Goal: Book appointment/travel/reservation

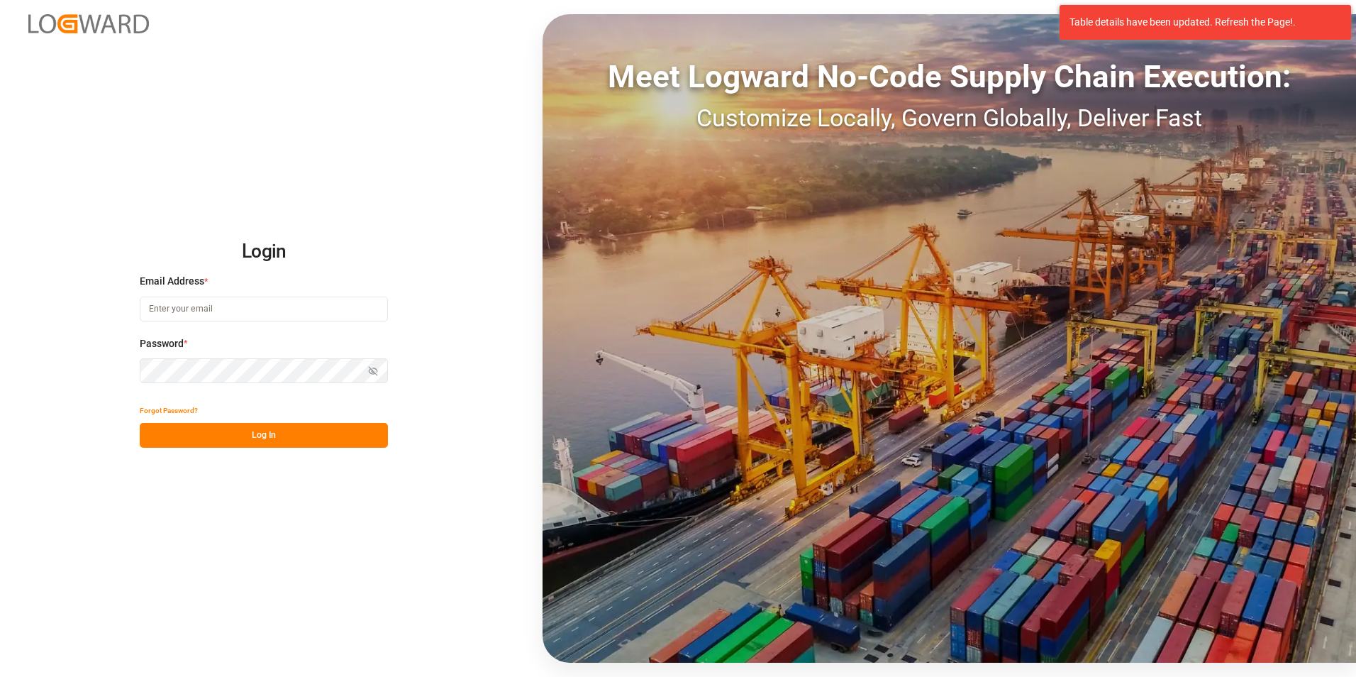
click at [227, 305] on input at bounding box center [264, 309] width 248 height 25
paste input "[EMAIL_ADDRESS][PERSON_NAME][DOMAIN_NAME]"
type input "[EMAIL_ADDRESS][PERSON_NAME][DOMAIN_NAME]"
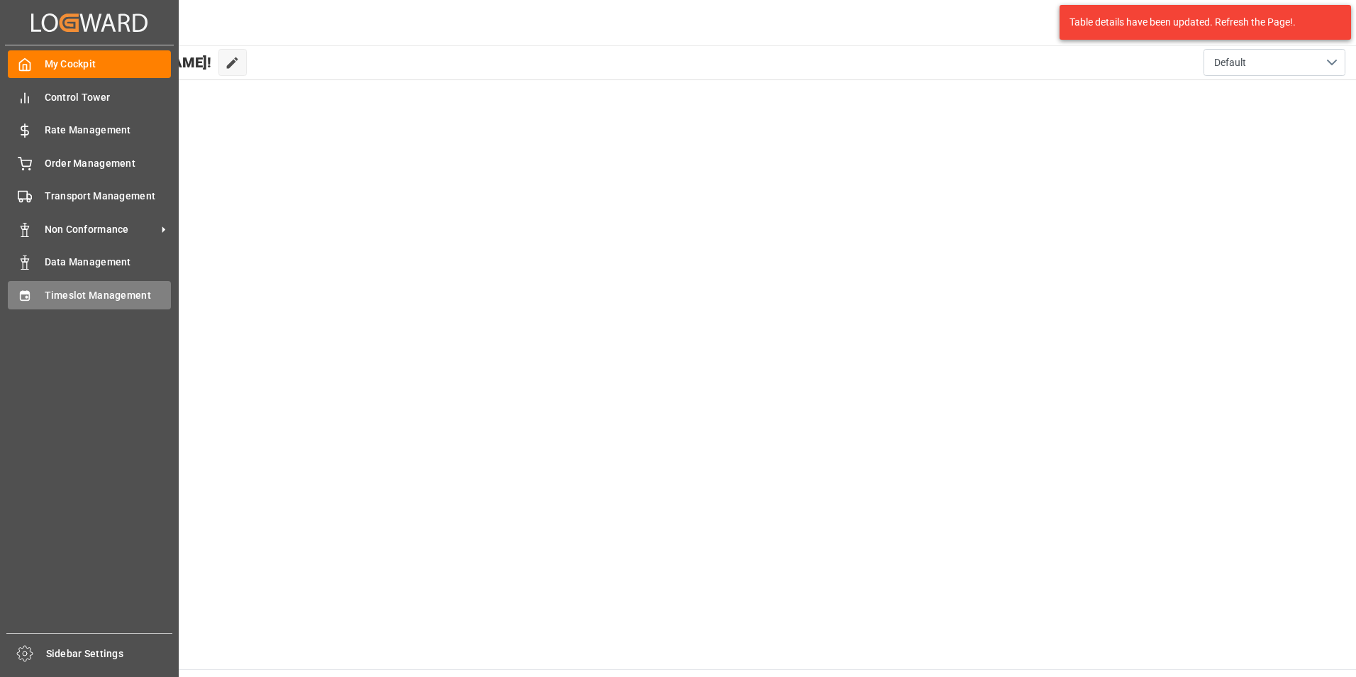
click at [107, 287] on div "Timeslot Management Timeslot Management" at bounding box center [89, 295] width 163 height 28
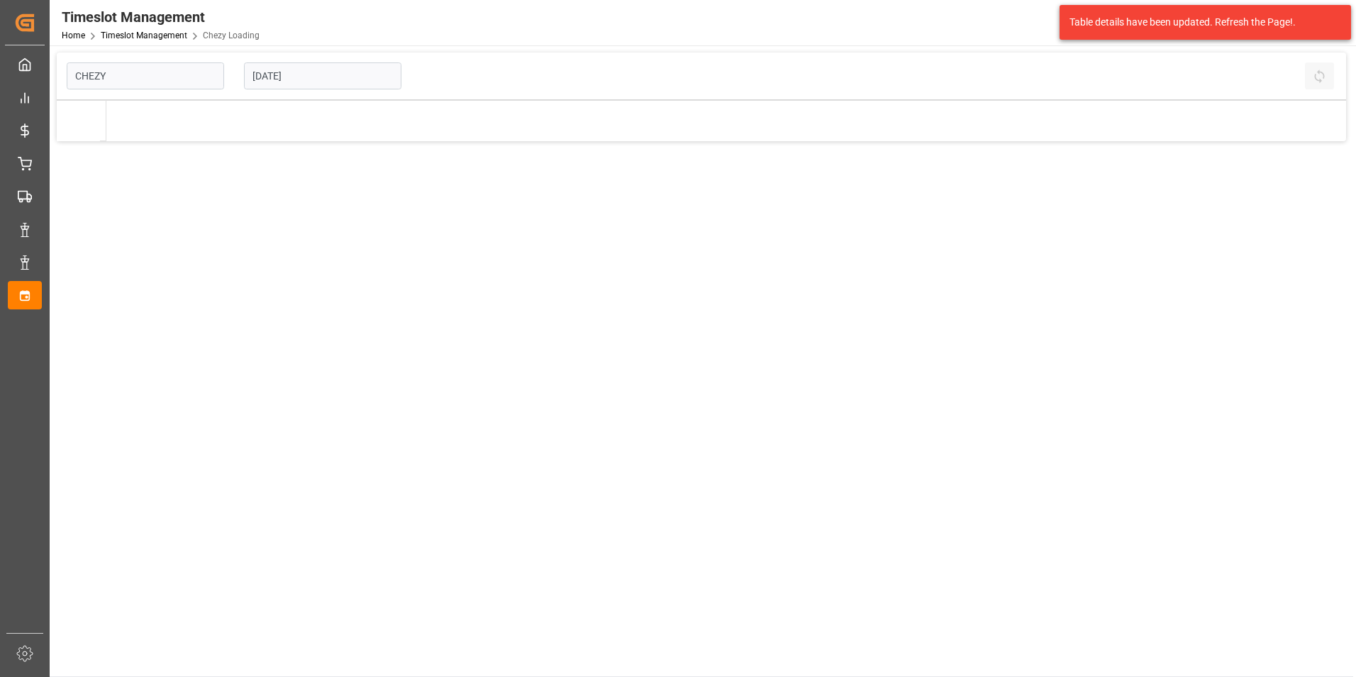
type input "Chezy Loading"
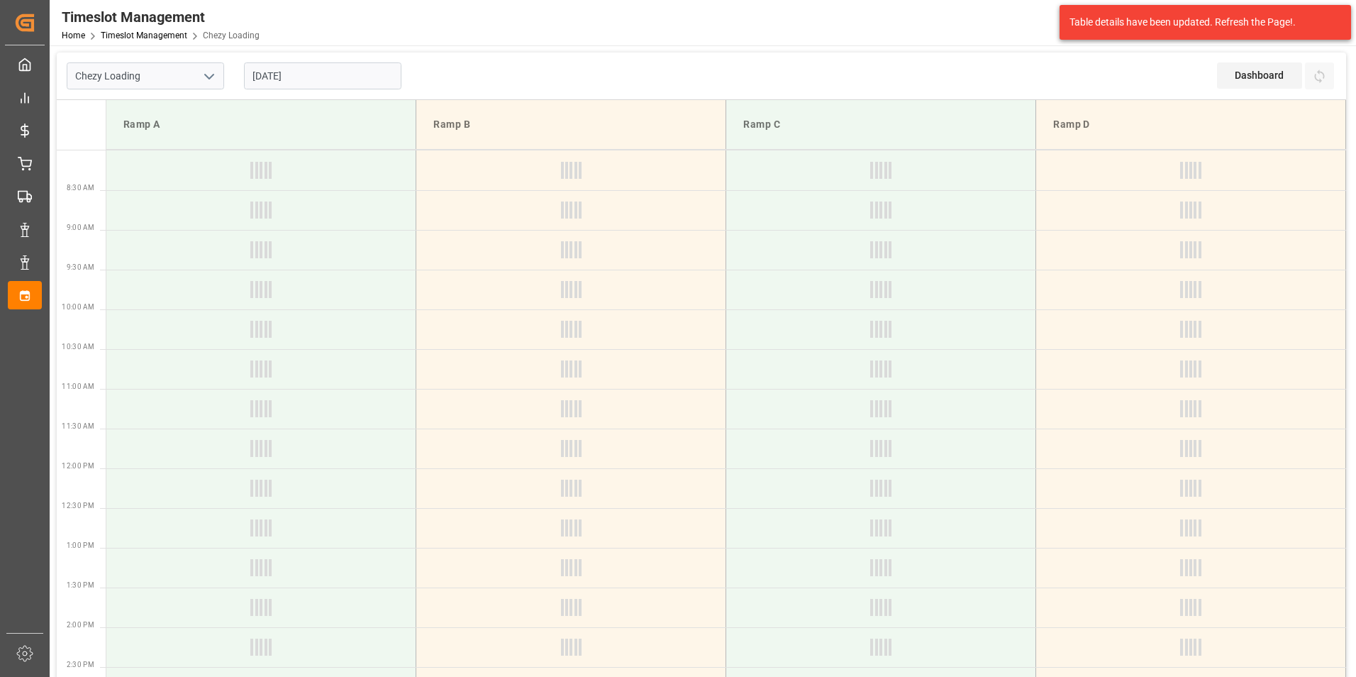
click at [265, 77] on input "[DATE]" at bounding box center [322, 75] width 157 height 27
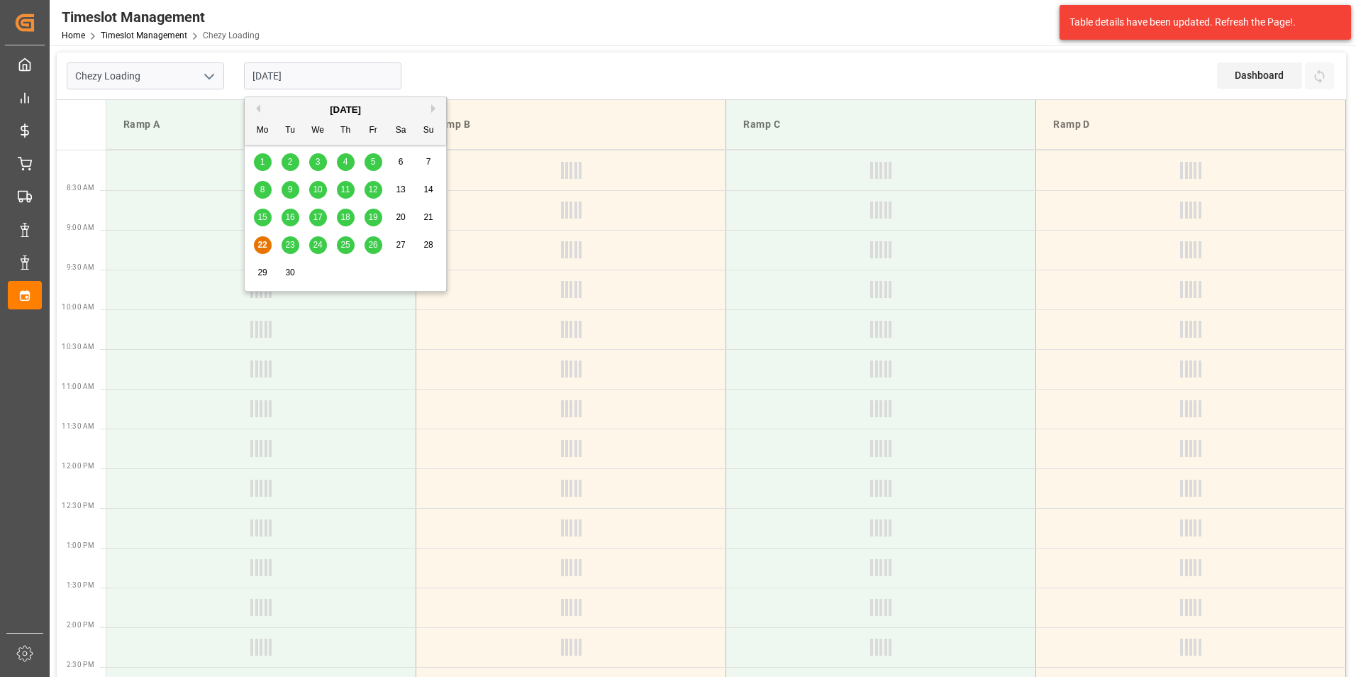
click at [318, 243] on span "24" at bounding box center [317, 245] width 9 height 10
type input "[DATE]"
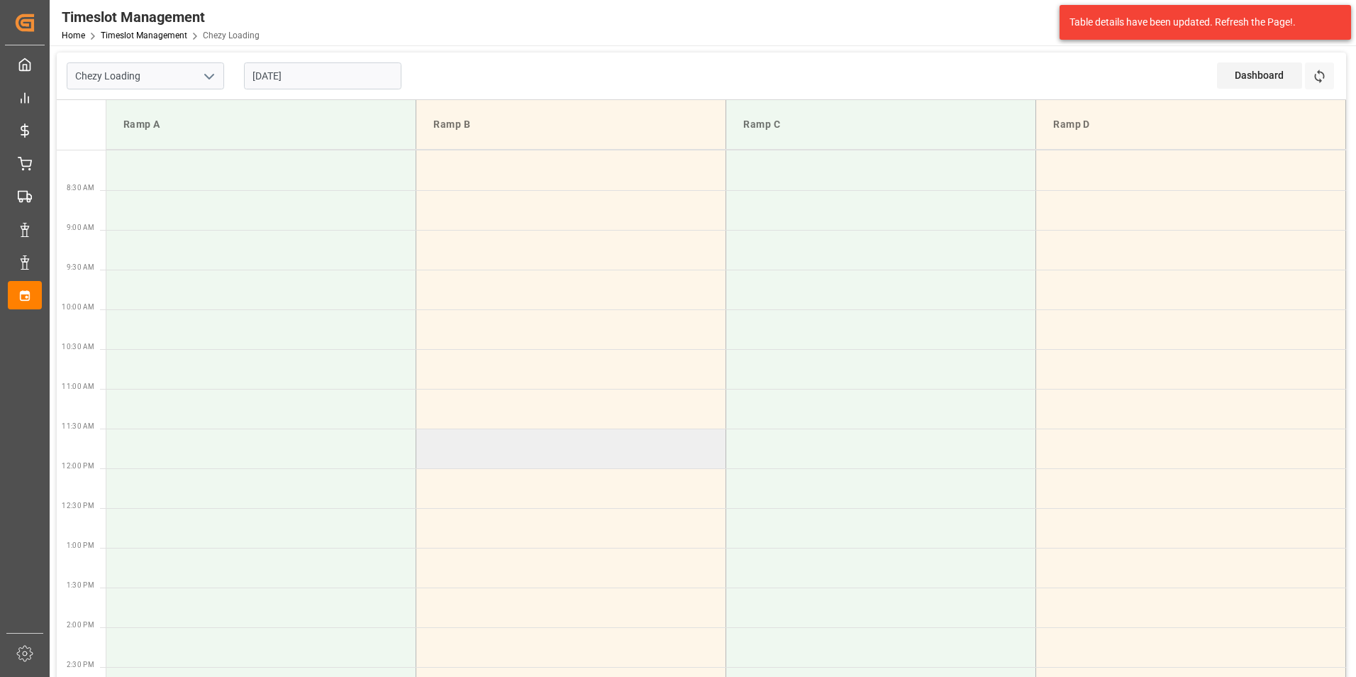
click at [631, 441] on td at bounding box center [571, 448] width 310 height 40
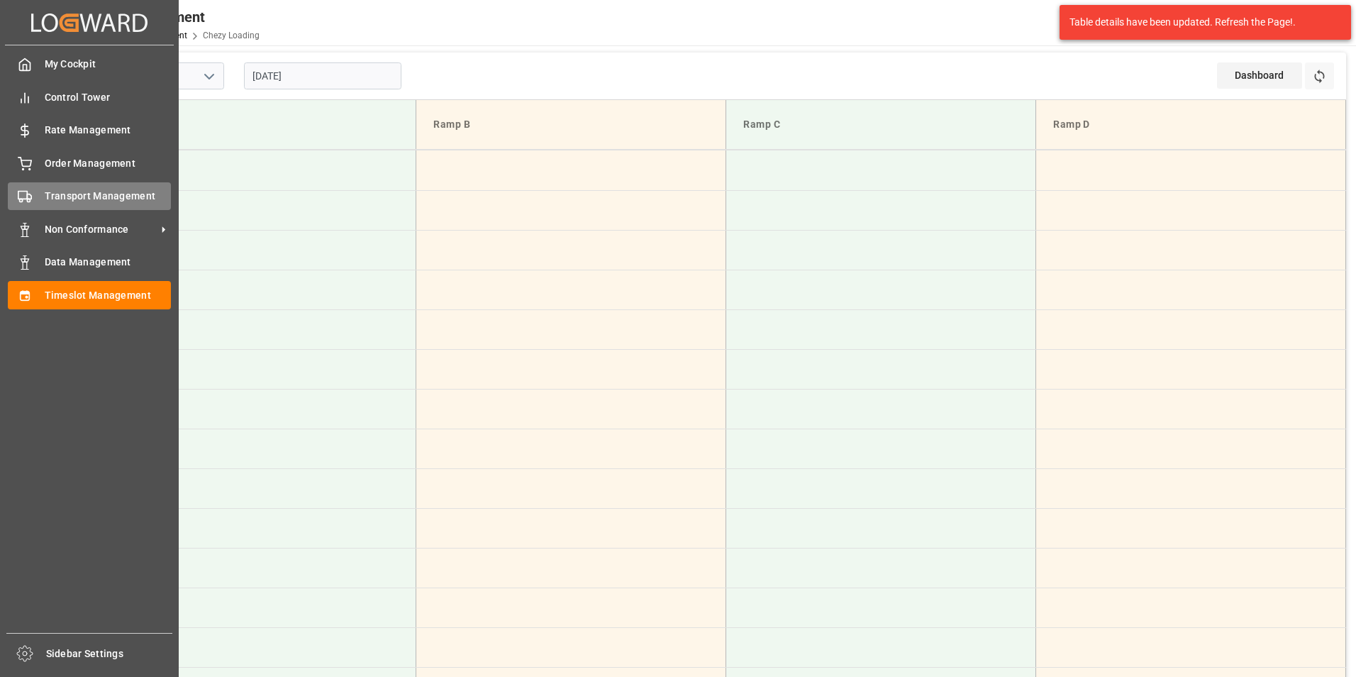
click at [70, 189] on span "Transport Management" at bounding box center [108, 196] width 127 height 15
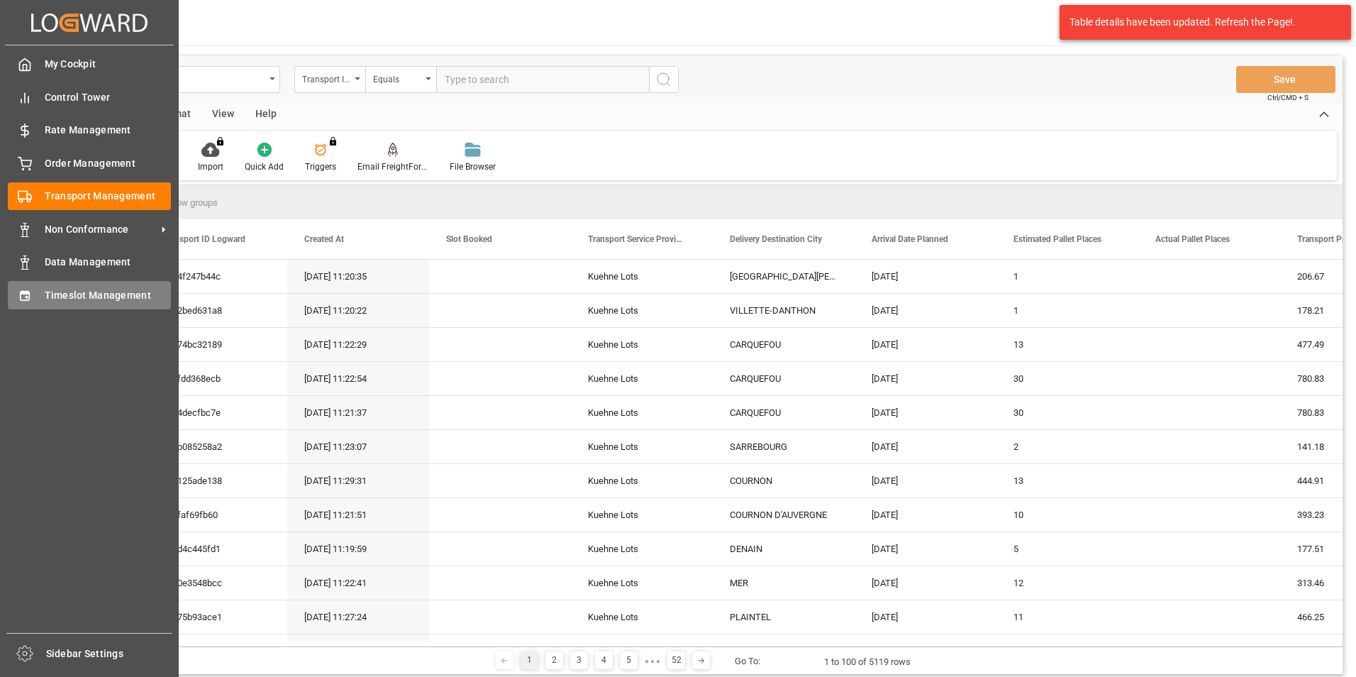
click at [64, 289] on span "Timeslot Management" at bounding box center [108, 295] width 127 height 15
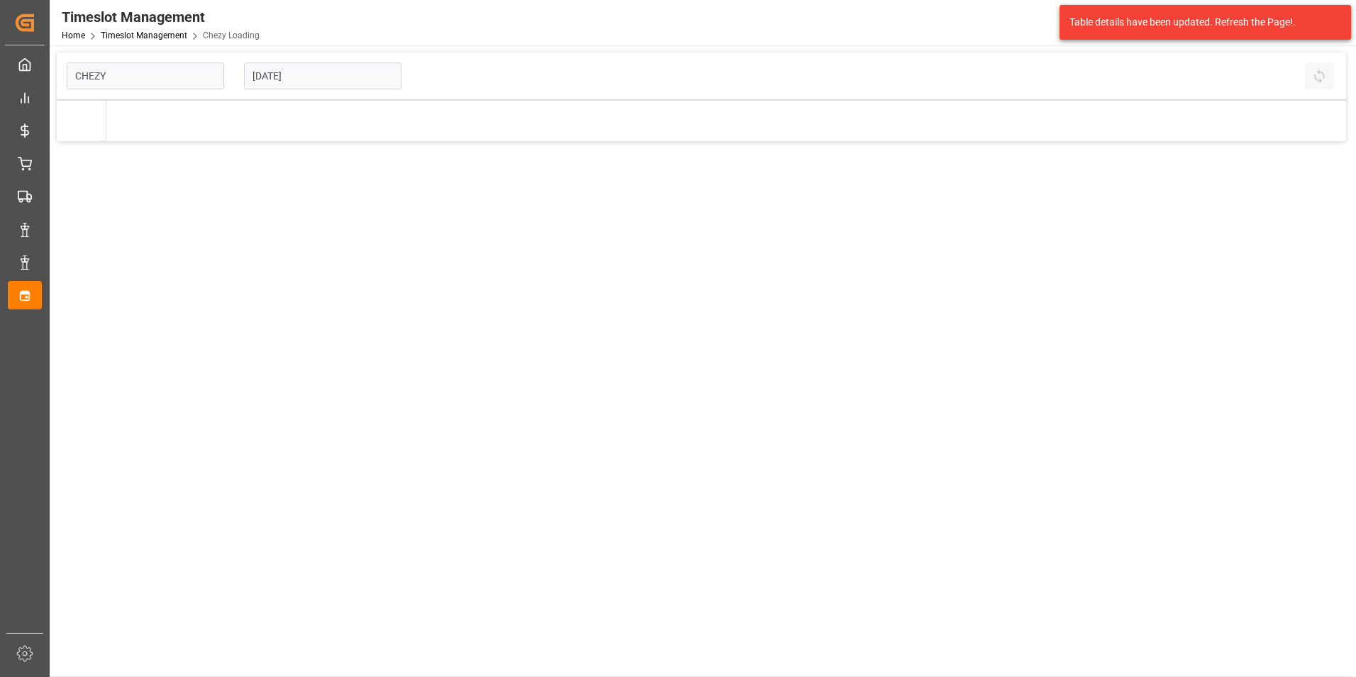
type input "Chezy Loading"
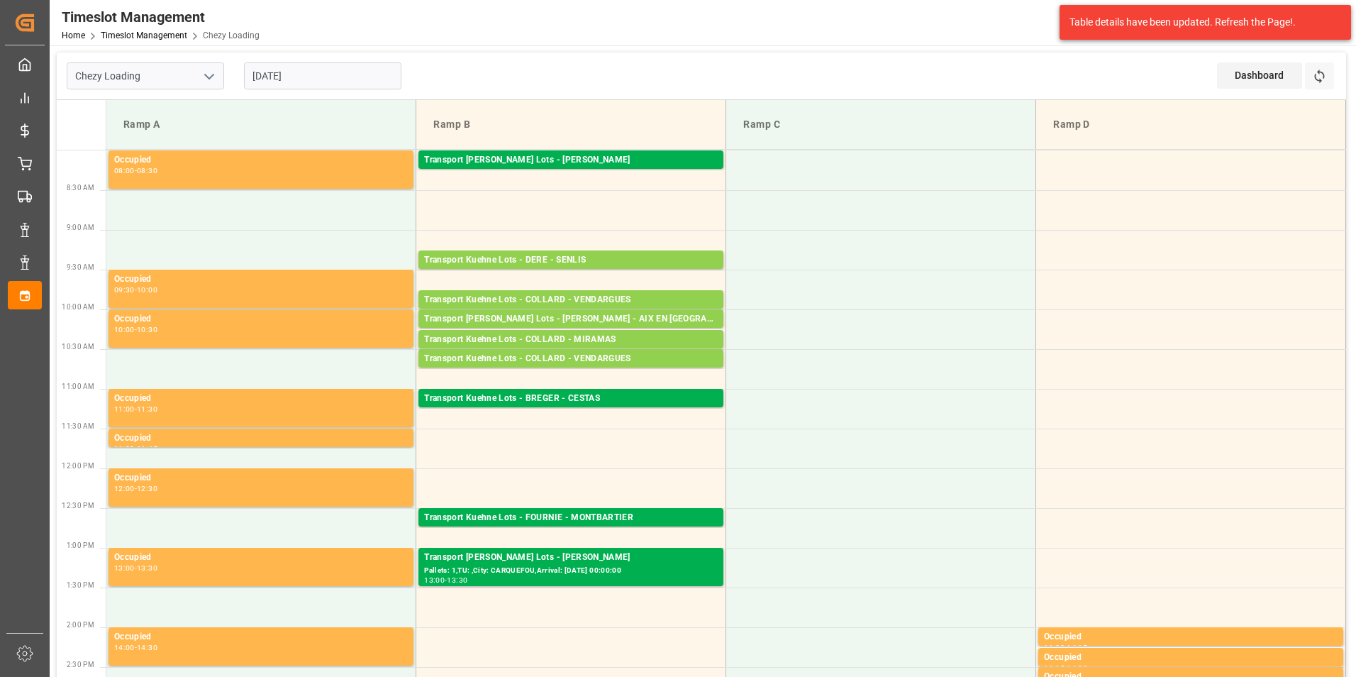
click at [275, 78] on input "[DATE]" at bounding box center [322, 75] width 157 height 27
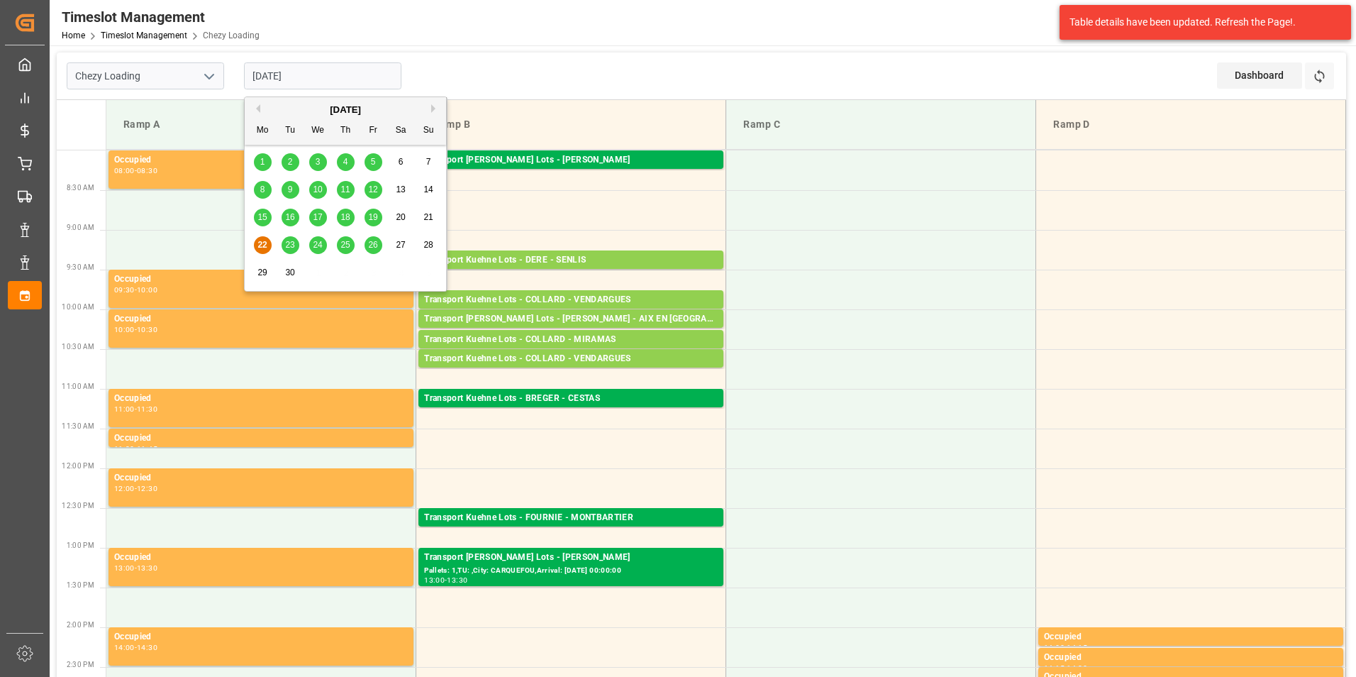
click at [317, 246] on span "24" at bounding box center [317, 245] width 9 height 10
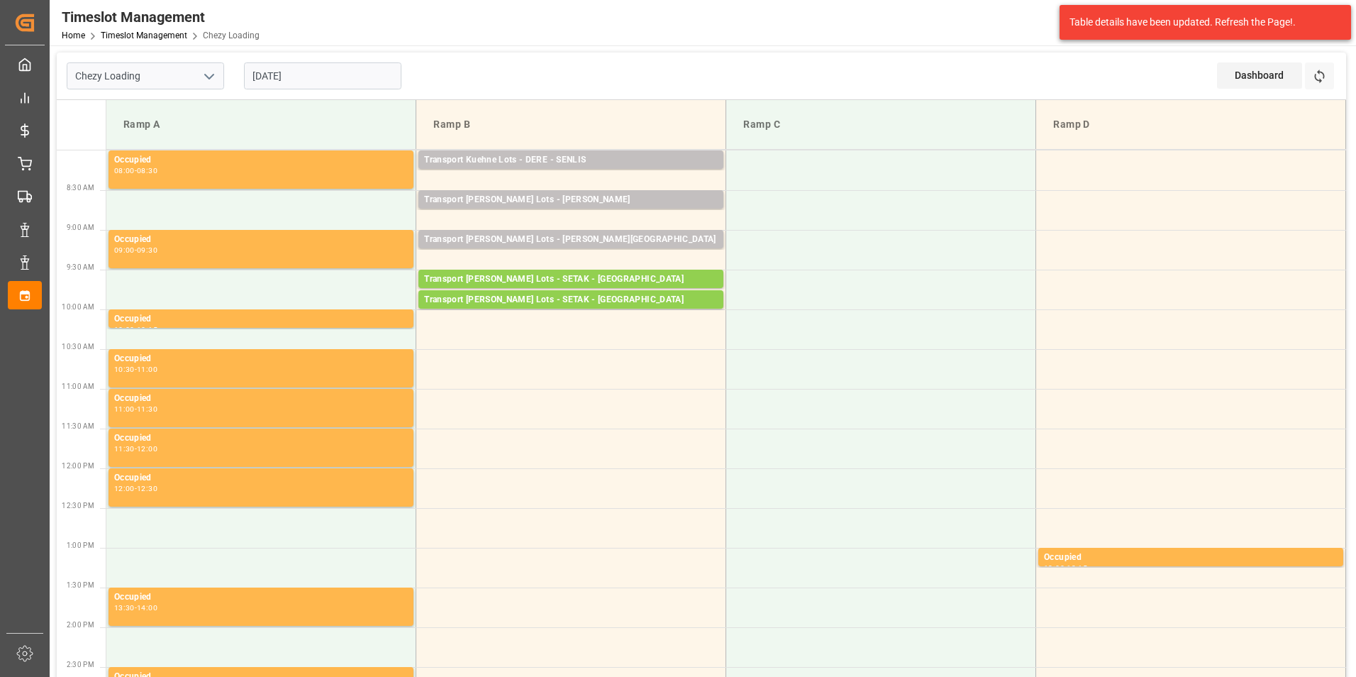
click at [286, 77] on input "[DATE]" at bounding box center [322, 75] width 157 height 27
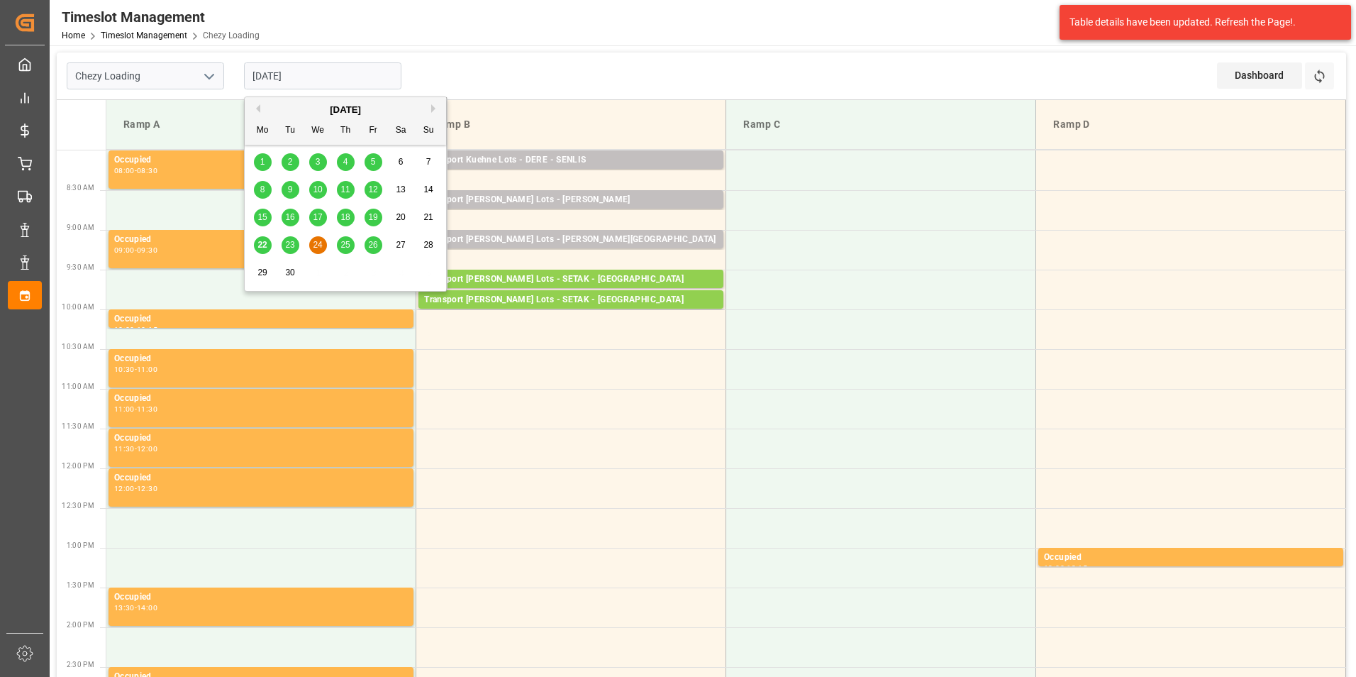
click at [375, 214] on span "19" at bounding box center [372, 217] width 9 height 10
type input "[DATE]"
